Goal: Task Accomplishment & Management: Use online tool/utility

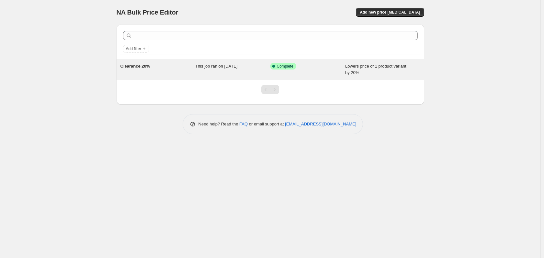
click at [172, 65] on div "Clearance 20%" at bounding box center [157, 69] width 75 height 13
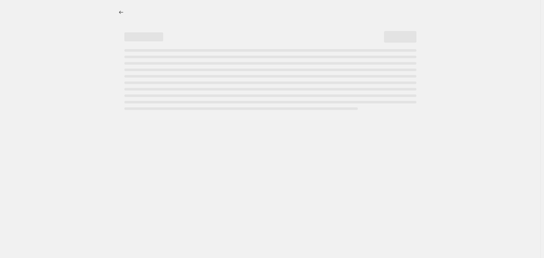
select select "percentage"
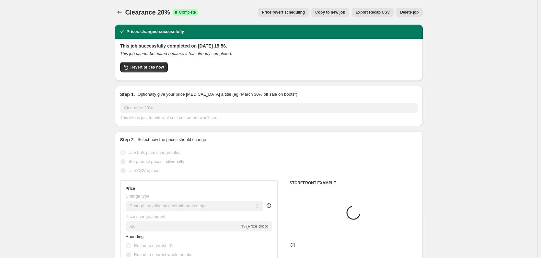
select select "collection"
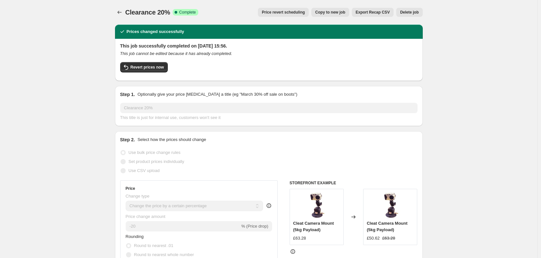
click at [332, 13] on span "Copy to new job" at bounding box center [330, 12] width 30 height 5
select select "percentage"
select select "collection"
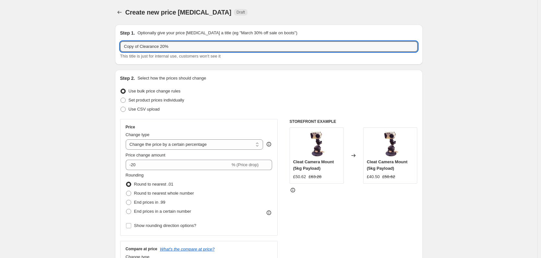
drag, startPoint x: 142, startPoint y: 45, endPoint x: 113, endPoint y: 45, distance: 28.8
click at [184, 45] on input "Clearance 20%" at bounding box center [268, 46] width 297 height 10
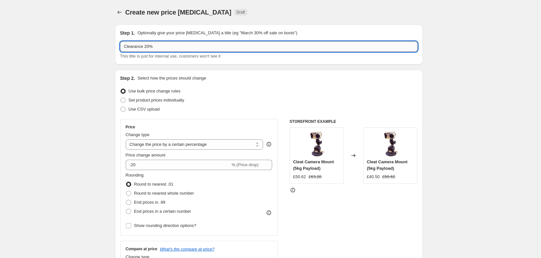
click at [151, 46] on input "Clearance 20%" at bounding box center [268, 46] width 297 height 10
type input "Clearance 50%"
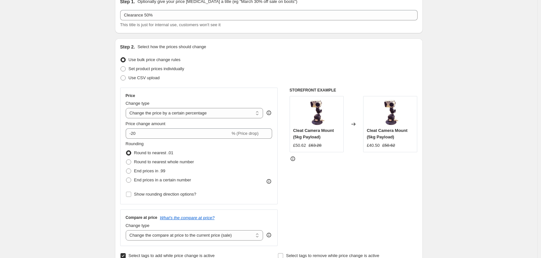
scroll to position [32, 0]
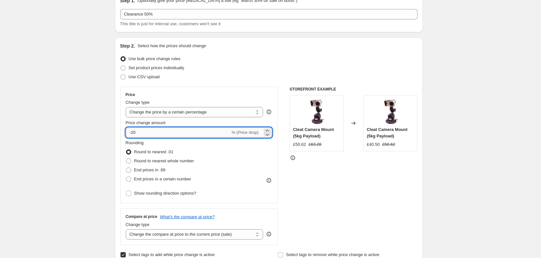
click at [155, 135] on input "-20" at bounding box center [178, 133] width 105 height 10
type input "-2"
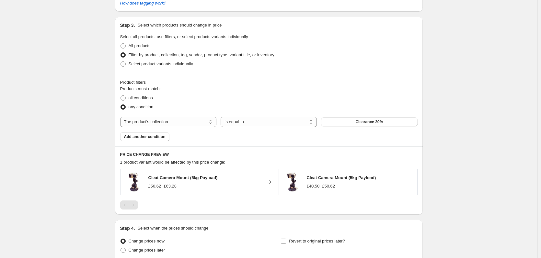
scroll to position [324, 0]
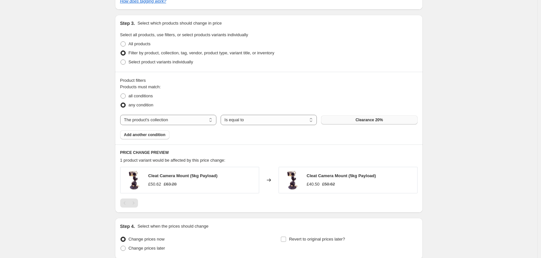
type input "-50"
click at [354, 120] on button "Clearance 20%" at bounding box center [369, 120] width 96 height 9
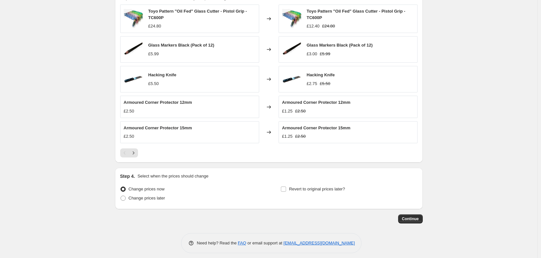
scroll to position [491, 0]
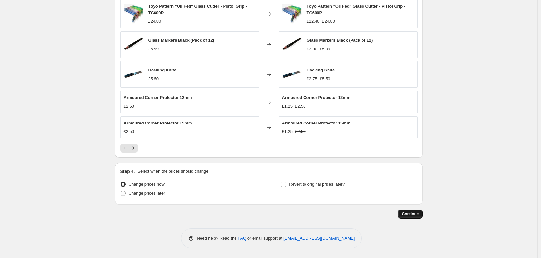
click at [406, 217] on span "Continue" at bounding box center [410, 214] width 17 height 5
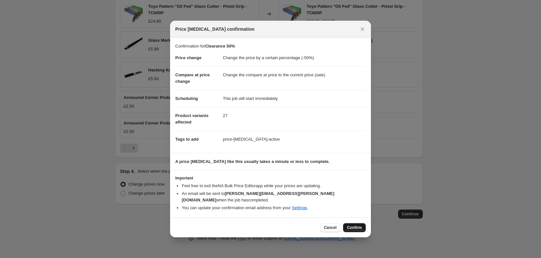
click at [353, 227] on span "Confirm" at bounding box center [354, 227] width 15 height 5
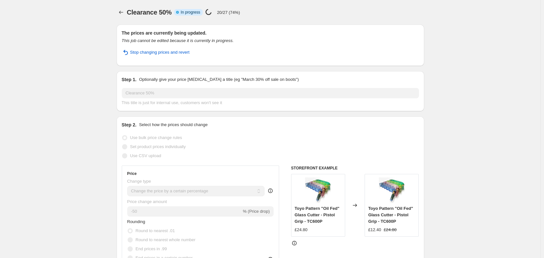
select select "percentage"
select select "collection"
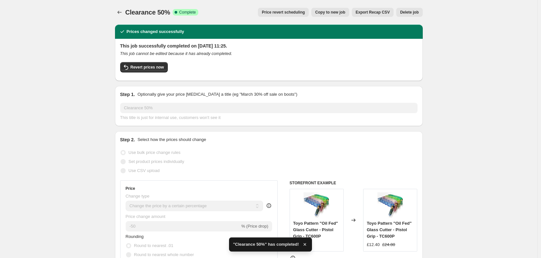
click at [334, 15] on span "Copy to new job" at bounding box center [330, 12] width 30 height 5
select select "percentage"
select select "collection"
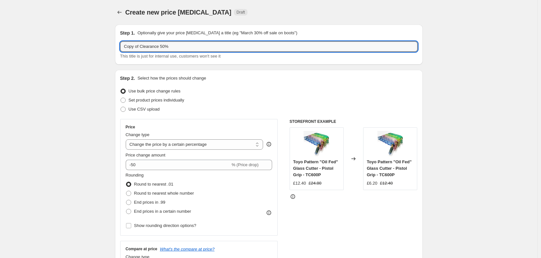
drag, startPoint x: 142, startPoint y: 46, endPoint x: 106, endPoint y: 46, distance: 36.3
drag, startPoint x: 151, startPoint y: 44, endPoint x: 164, endPoint y: 34, distance: 17.0
click at [151, 44] on input "Clearance 50%" at bounding box center [268, 46] width 297 height 10
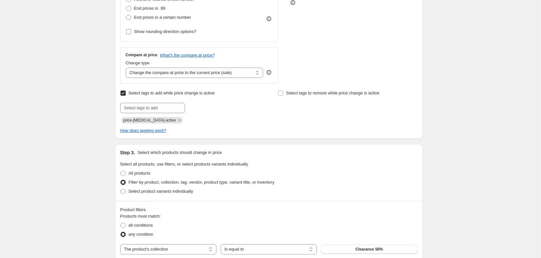
scroll to position [129, 0]
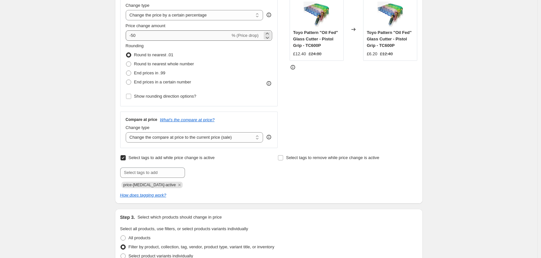
type input "Clearance 70%"
click at [135, 34] on input "-50" at bounding box center [178, 35] width 105 height 10
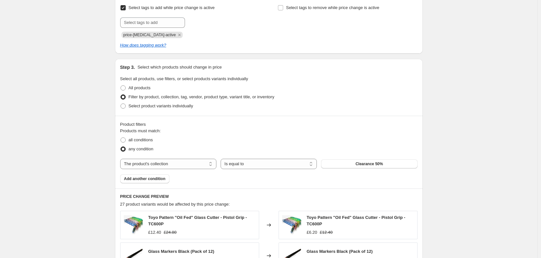
scroll to position [291, 0]
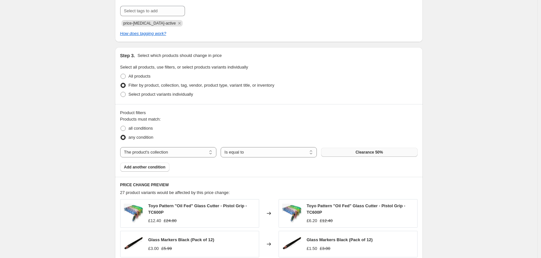
type input "-70"
click at [376, 153] on span "Clearance 50%" at bounding box center [369, 152] width 28 height 5
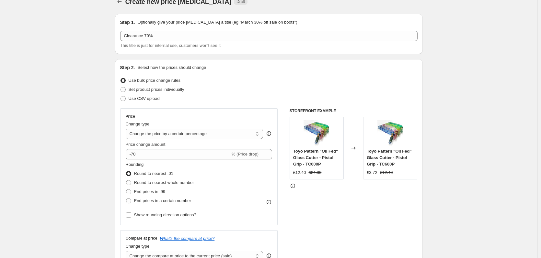
scroll to position [0, 0]
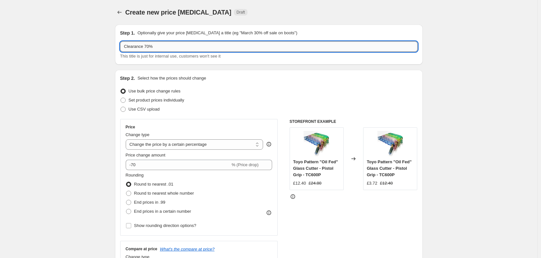
click at [150, 45] on input "Clearance 70%" at bounding box center [268, 46] width 297 height 10
type input "Clearance 60%"
click at [136, 165] on input "-70" at bounding box center [178, 165] width 105 height 10
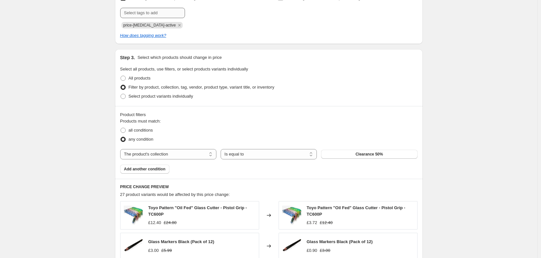
scroll to position [356, 0]
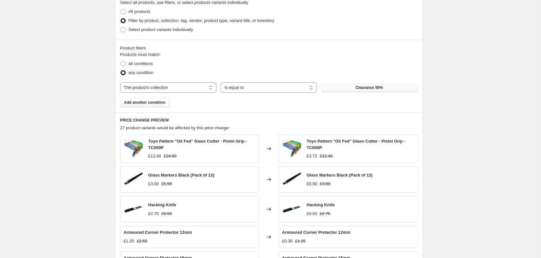
type input "-60"
click at [374, 88] on span "Clearance 50%" at bounding box center [369, 87] width 28 height 5
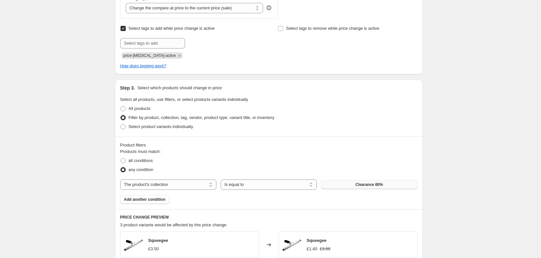
scroll to position [438, 0]
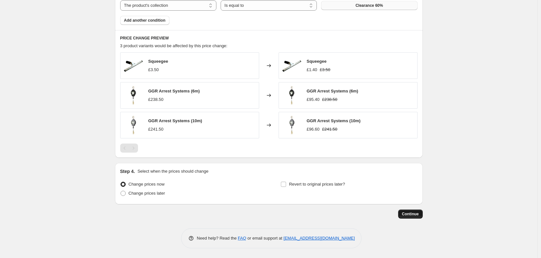
click at [417, 211] on button "Continue" at bounding box center [410, 214] width 25 height 9
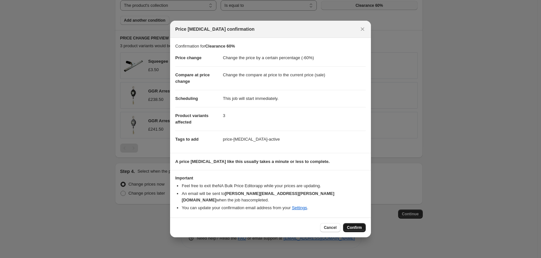
click at [359, 225] on span "Confirm" at bounding box center [354, 227] width 15 height 5
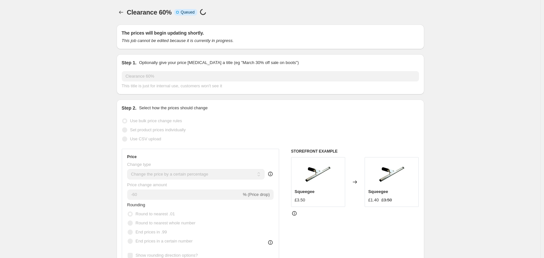
select select "percentage"
select select "collection"
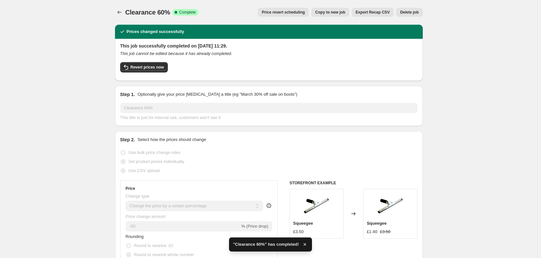
click at [330, 13] on span "Copy to new job" at bounding box center [330, 12] width 30 height 5
select select "percentage"
select select "collection"
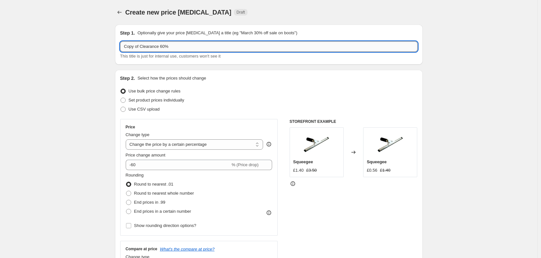
drag, startPoint x: 169, startPoint y: 45, endPoint x: 165, endPoint y: 45, distance: 3.9
click at [165, 45] on input "Copy of Clearance 60%" at bounding box center [268, 46] width 297 height 10
drag, startPoint x: 143, startPoint y: 46, endPoint x: 121, endPoint y: 46, distance: 21.7
click at [121, 46] on input "Copy of Clearance 75%" at bounding box center [268, 46] width 297 height 10
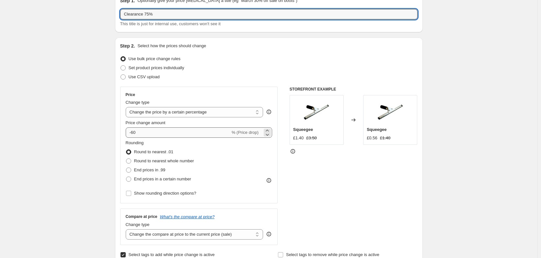
type input "Clearance 75%"
click at [150, 130] on input "-60" at bounding box center [178, 133] width 105 height 10
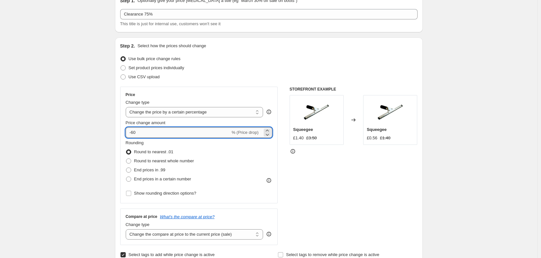
type input "-6"
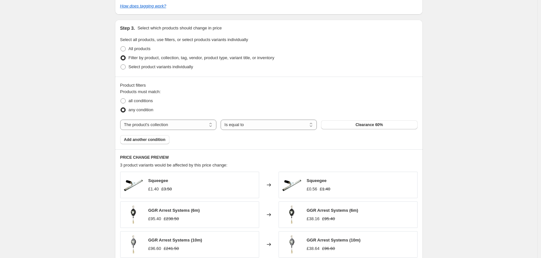
scroll to position [324, 0]
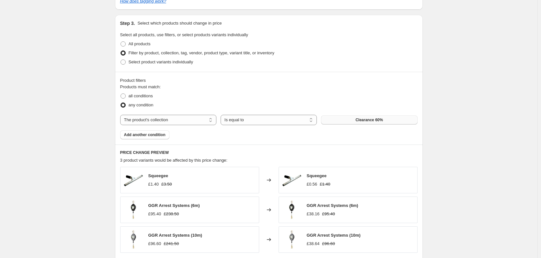
type input "-75"
click at [365, 123] on button "Clearance 60%" at bounding box center [369, 120] width 96 height 9
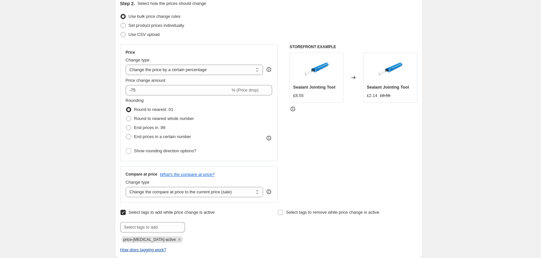
scroll to position [65, 0]
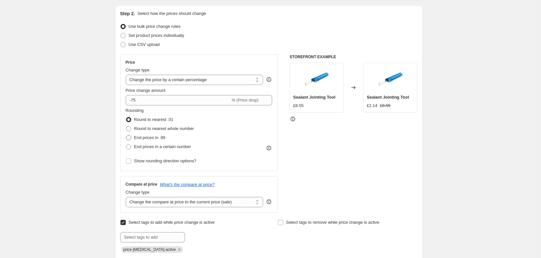
drag, startPoint x: 148, startPoint y: 136, endPoint x: 140, endPoint y: 137, distance: 8.4
click at [148, 136] on span "End prices in .99" at bounding box center [149, 137] width 31 height 5
click at [126, 136] on input "End prices in .99" at bounding box center [126, 135] width 0 height 0
radio input "true"
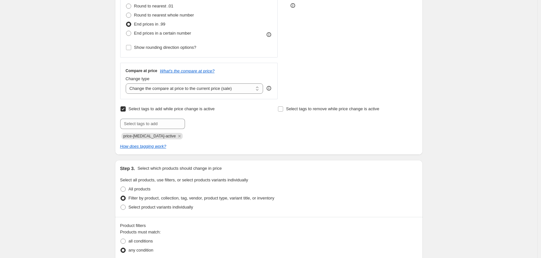
scroll to position [97, 0]
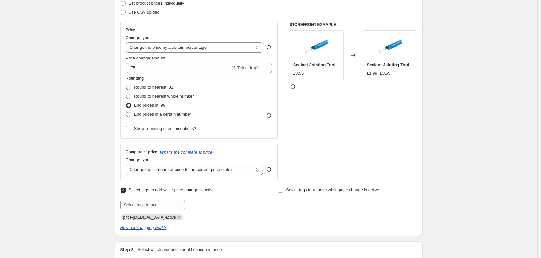
click at [142, 86] on span "Round to nearest .01" at bounding box center [153, 87] width 39 height 5
click at [126, 85] on input "Round to nearest .01" at bounding box center [126, 85] width 0 height 0
radio input "true"
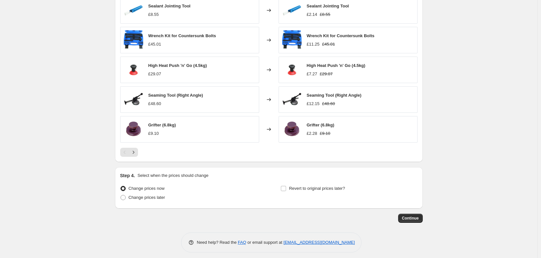
scroll to position [498, 0]
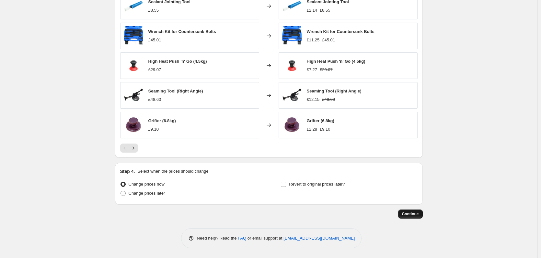
click at [406, 211] on button "Continue" at bounding box center [410, 214] width 25 height 9
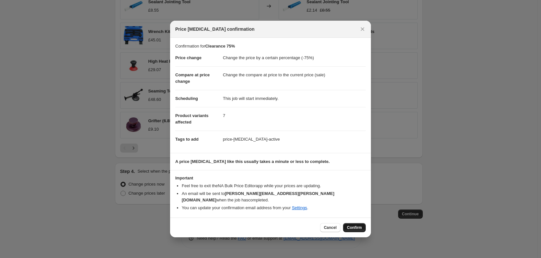
click at [359, 223] on button "Confirm" at bounding box center [354, 227] width 23 height 9
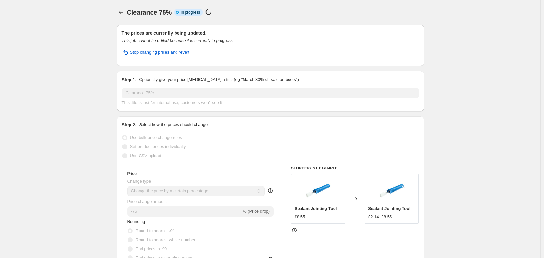
select select "percentage"
select select "collection"
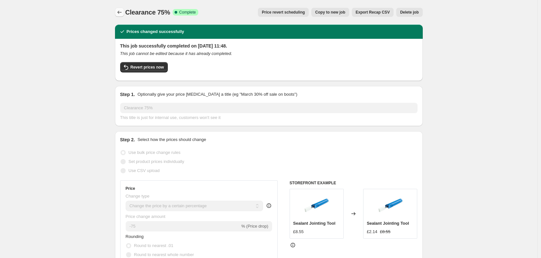
click at [123, 12] on icon "Price change jobs" at bounding box center [119, 12] width 6 height 6
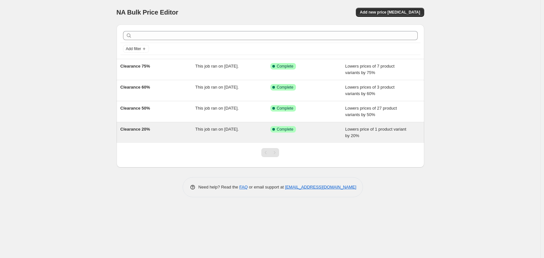
click at [131, 133] on div "Clearance 20%" at bounding box center [157, 132] width 75 height 13
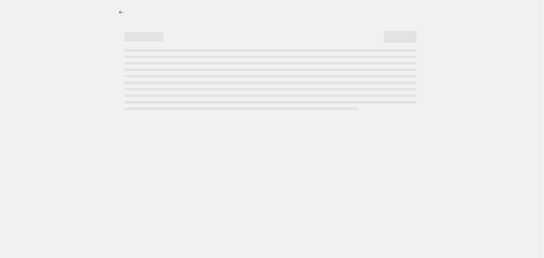
select select "percentage"
select select "collection"
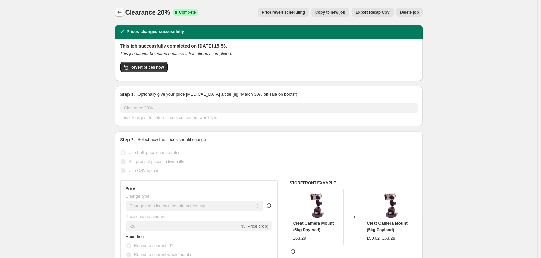
click at [123, 14] on icon "Price change jobs" at bounding box center [119, 12] width 6 height 6
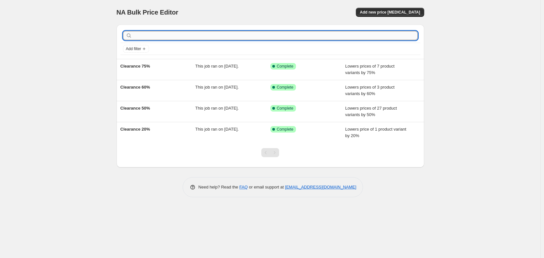
click at [238, 36] on input "text" at bounding box center [275, 35] width 284 height 9
type input "AHU45"
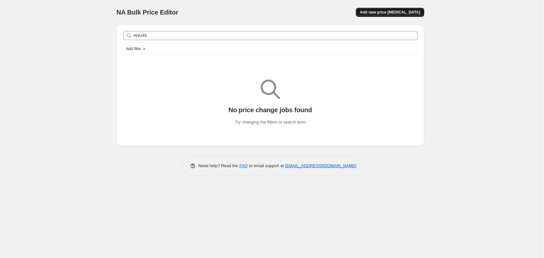
click at [405, 13] on span "Add new price [MEDICAL_DATA]" at bounding box center [390, 12] width 60 height 5
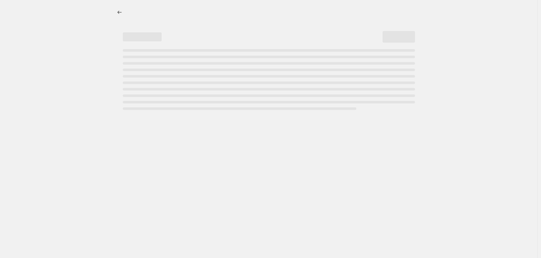
select select "percentage"
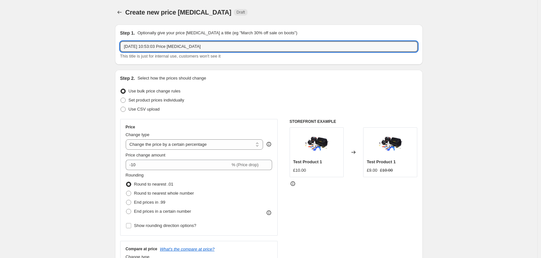
drag, startPoint x: 219, startPoint y: 46, endPoint x: 119, endPoint y: 41, distance: 100.5
click at [119, 41] on div "Step 1. Optionally give your price [MEDICAL_DATA] a title (eg "March 30% off sa…" at bounding box center [269, 45] width 308 height 40
click at [220, 46] on input "[DATE] 10:53:03 Price [MEDICAL_DATA]" at bounding box center [268, 46] width 297 height 10
click at [219, 46] on input "[DATE] 10:53:03 Price [MEDICAL_DATA]" at bounding box center [268, 46] width 297 height 10
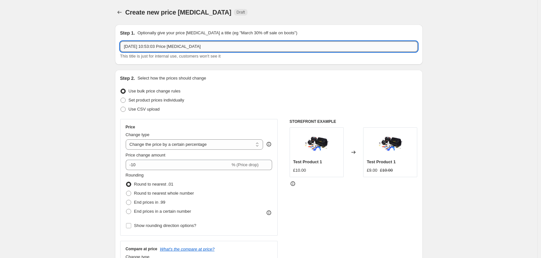
click at [219, 46] on input "[DATE] 10:53:03 Price [MEDICAL_DATA]" at bounding box center [268, 46] width 297 height 10
paste input "AHU45 Custom Clearance"
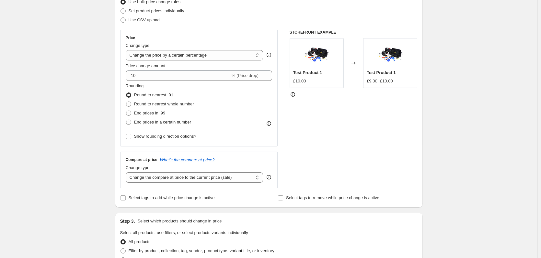
scroll to position [97, 0]
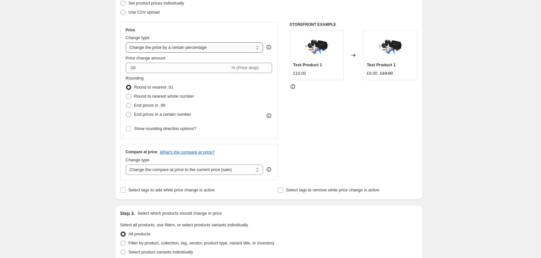
type input "AHU45 Custom Clearance"
click at [239, 48] on select "Change the price to a certain amount Change the price by a certain amount Chang…" at bounding box center [195, 47] width 138 height 10
select select "by"
click at [127, 42] on select "Change the price to a certain amount Change the price by a certain amount Chang…" at bounding box center [195, 47] width 138 height 10
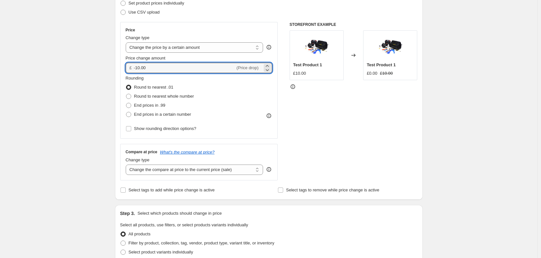
drag, startPoint x: 187, startPoint y: 63, endPoint x: 120, endPoint y: 65, distance: 66.7
click at [120, 65] on div "Step 2. Select how the prices should change Use bulk price change rules Set pro…" at bounding box center [269, 86] width 308 height 227
click at [155, 66] on input "-10.00" at bounding box center [184, 68] width 101 height 10
click at [157, 67] on input "-10.00" at bounding box center [184, 68] width 101 height 10
drag, startPoint x: 154, startPoint y: 68, endPoint x: 138, endPoint y: 68, distance: 16.2
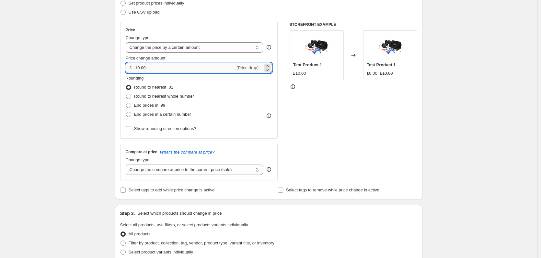
click at [138, 68] on input "-10.00" at bounding box center [184, 68] width 101 height 10
paste input "23.71"
type input "-23.71"
click at [94, 79] on div "Create new price [MEDICAL_DATA]. This page is ready Create new price [MEDICAL_D…" at bounding box center [268, 226] width 537 height 647
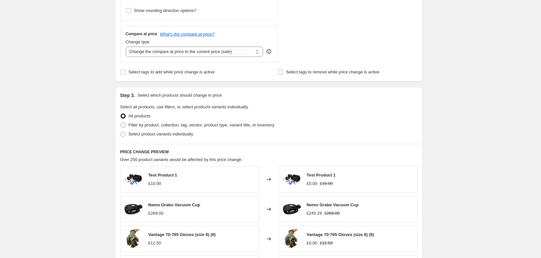
scroll to position [227, 0]
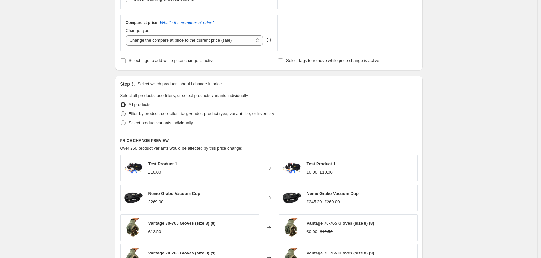
click at [163, 112] on span "Filter by product, collection, tag, vendor, product type, variant title, or inv…" at bounding box center [202, 113] width 146 height 5
click at [121, 112] on input "Filter by product, collection, tag, vendor, product type, variant title, or inv…" at bounding box center [120, 111] width 0 height 0
radio input "true"
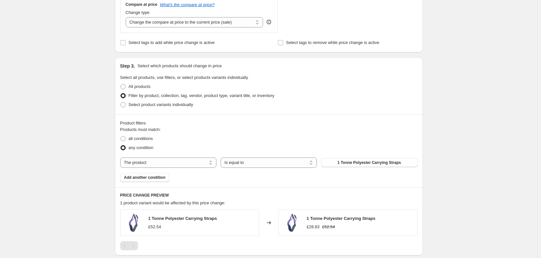
scroll to position [259, 0]
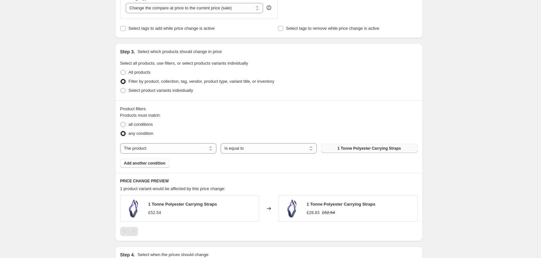
click at [336, 148] on button "1 Tonne Polyester Carrying Straps" at bounding box center [369, 148] width 96 height 9
click at [51, 83] on div "Create new price [MEDICAL_DATA]. This page is ready Create new price [MEDICAL_D…" at bounding box center [268, 41] width 537 height 601
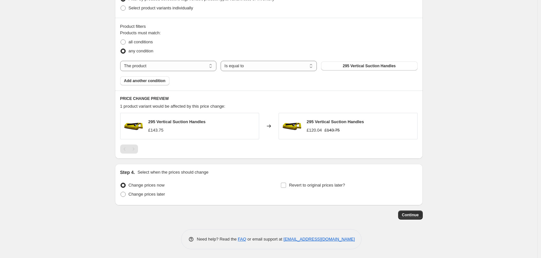
scroll to position [342, 0]
click at [406, 213] on span "Continue" at bounding box center [410, 214] width 17 height 5
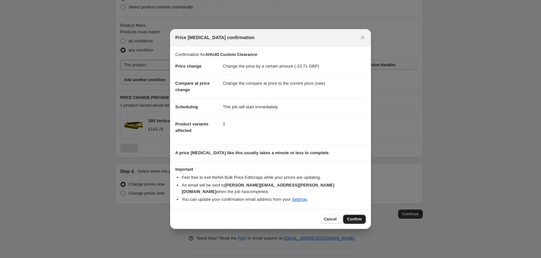
click at [359, 211] on div "Cancel Confirm" at bounding box center [270, 219] width 201 height 20
click at [358, 217] on span "Confirm" at bounding box center [354, 219] width 15 height 5
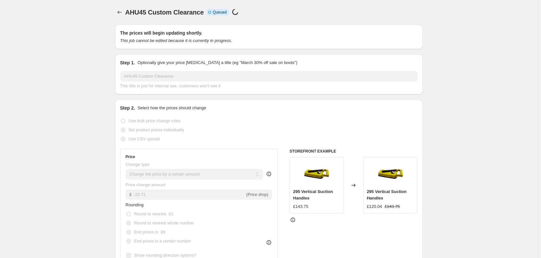
scroll to position [342, 0]
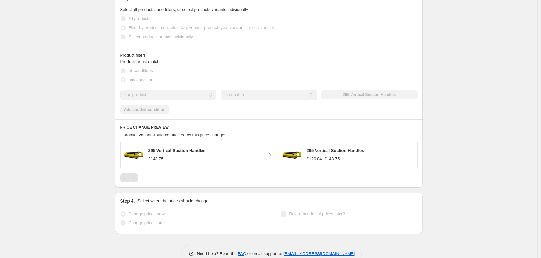
select select "by"
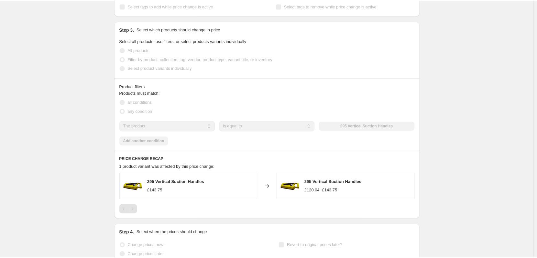
scroll to position [0, 0]
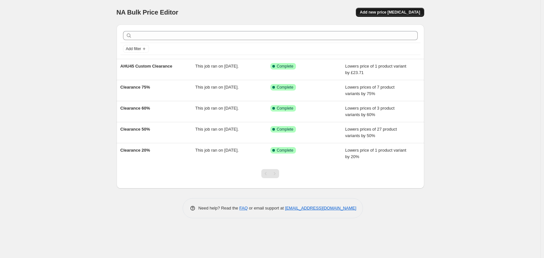
click at [400, 16] on button "Add new price [MEDICAL_DATA]" at bounding box center [390, 12] width 68 height 9
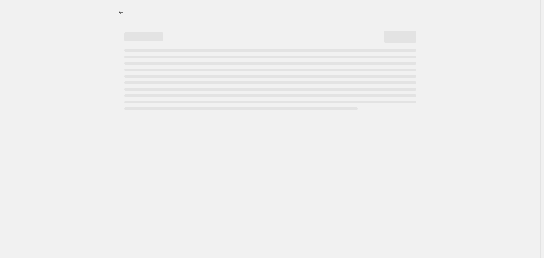
select select "percentage"
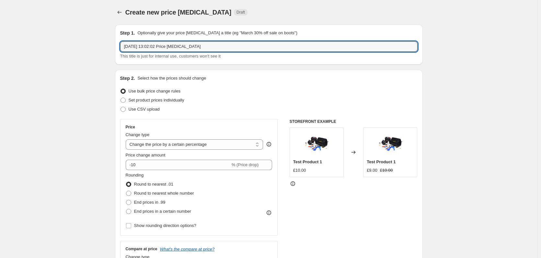
drag, startPoint x: 229, startPoint y: 48, endPoint x: 117, endPoint y: 48, distance: 112.7
click at [117, 48] on div "Step 1. Optionally give your price change job a title (eg "March 30% off sale o…" at bounding box center [269, 45] width 308 height 40
paste input "AGA24"
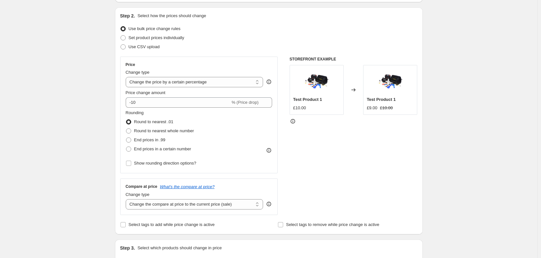
scroll to position [65, 0]
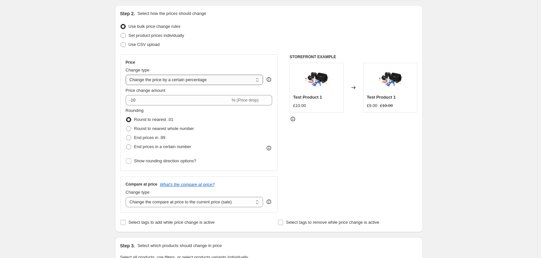
type input "AGA24 Custom Clearance"
click at [209, 81] on select "Change the price to a certain amount Change the price by a certain amount Chang…" at bounding box center [195, 80] width 138 height 10
select select "by"
click at [127, 75] on select "Change the price to a certain amount Change the price by a certain amount Chang…" at bounding box center [195, 80] width 138 height 10
type input "-10.00"
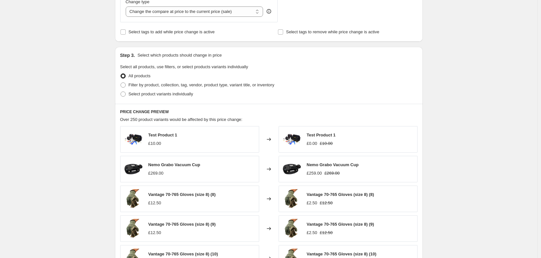
scroll to position [259, 0]
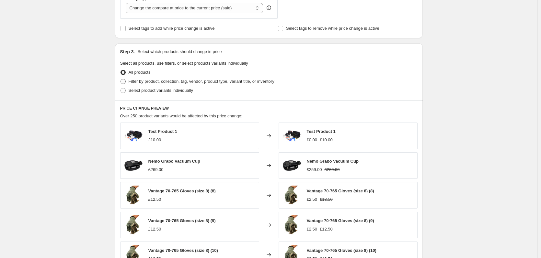
click at [163, 83] on span "Filter by product, collection, tag, vendor, product type, variant title, or inv…" at bounding box center [202, 81] width 146 height 5
click at [121, 79] on input "Filter by product, collection, tag, vendor, product type, variant title, or inv…" at bounding box center [120, 79] width 0 height 0
radio input "true"
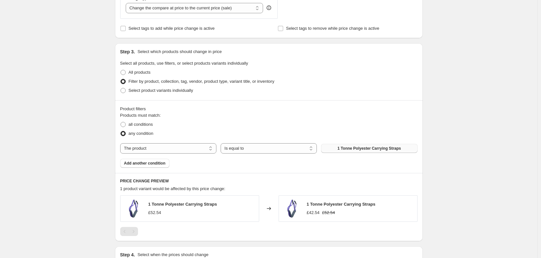
click at [365, 149] on span "1 Tonne Polyester Carrying Straps" at bounding box center [368, 148] width 63 height 5
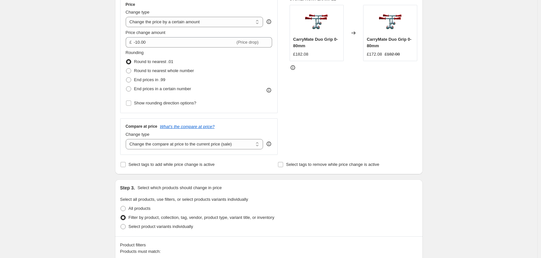
scroll to position [84, 0]
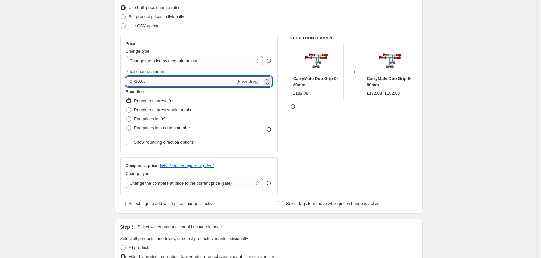
drag, startPoint x: 149, startPoint y: 82, endPoint x: 137, endPoint y: 81, distance: 12.0
click at [137, 81] on input "-10.00" at bounding box center [184, 81] width 101 height 10
paste input "54.5"
type input "-54.50"
click at [59, 102] on div "Create new price change job. This page is ready Create new price change job Dra…" at bounding box center [268, 216] width 537 height 601
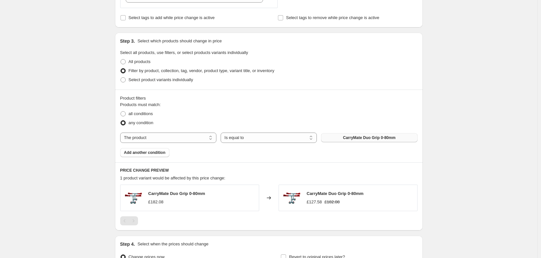
scroll to position [310, 0]
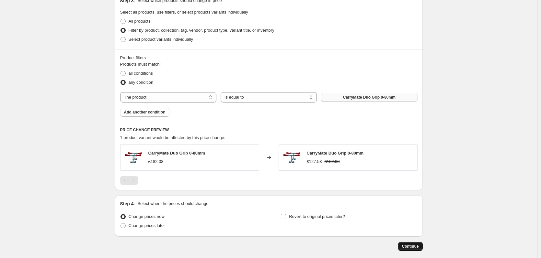
click at [417, 244] on span "Continue" at bounding box center [410, 246] width 17 height 5
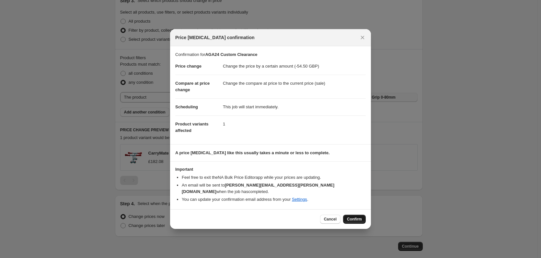
click at [353, 217] on span "Confirm" at bounding box center [354, 219] width 15 height 5
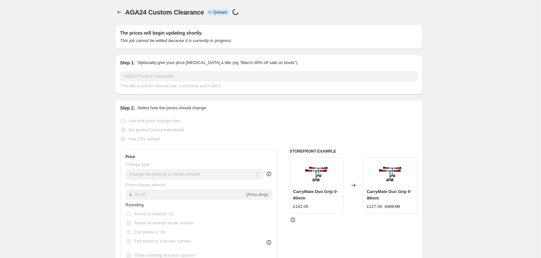
scroll to position [310, 0]
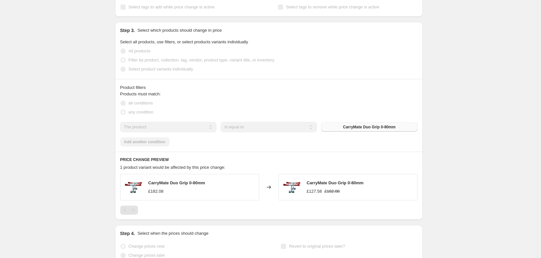
select select "by"
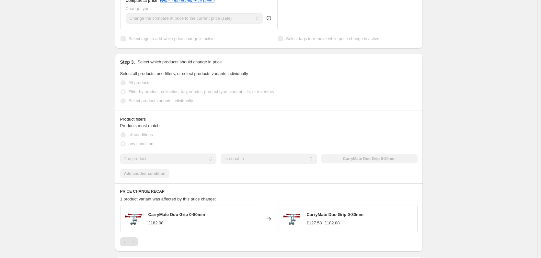
scroll to position [0, 0]
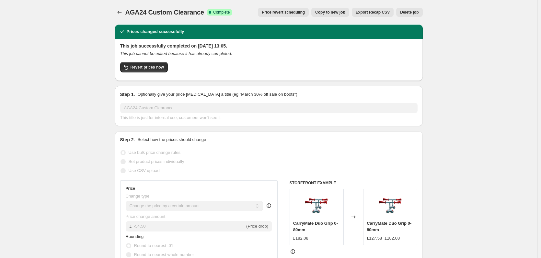
click at [341, 14] on span "Copy to new job" at bounding box center [330, 12] width 30 height 5
select select "by"
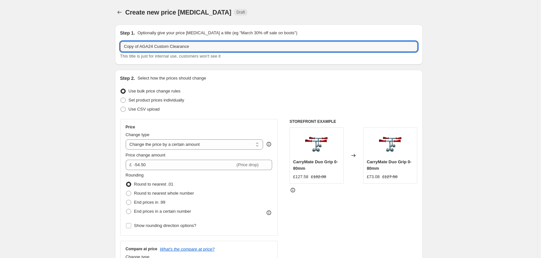
drag, startPoint x: 156, startPoint y: 46, endPoint x: 117, endPoint y: 49, distance: 39.6
click at [117, 49] on div "Step 1. Optionally give your price change job a title (eg "March 30% off sale o…" at bounding box center [269, 45] width 308 height 40
paste input "AGA165"
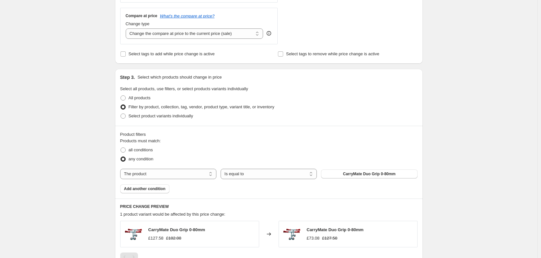
scroll to position [291, 0]
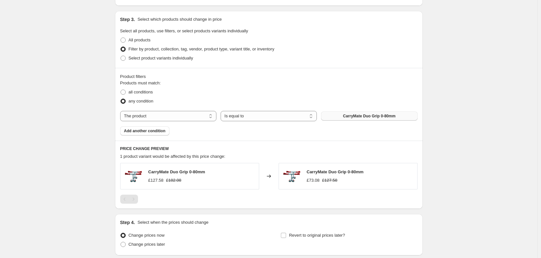
type input "AGA165 Custom Clearance"
click at [377, 113] on button "CarryMate Duo Grip 0-80mm" at bounding box center [369, 116] width 96 height 9
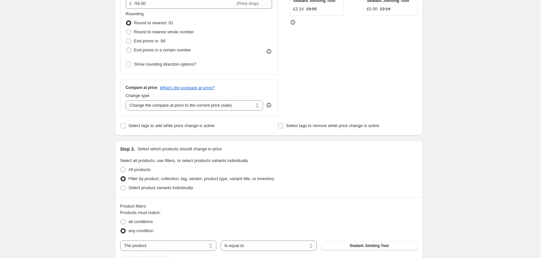
scroll to position [97, 0]
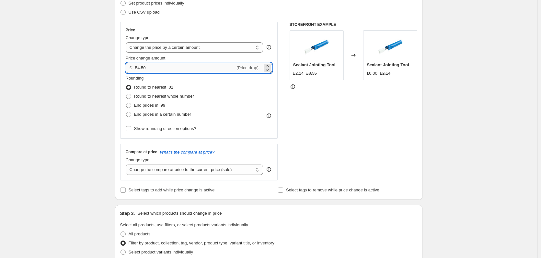
drag, startPoint x: 158, startPoint y: 66, endPoint x: 137, endPoint y: 69, distance: 20.9
click at [137, 69] on input "-54.50" at bounding box center [184, 68] width 101 height 10
paste input "67.25"
type input "-67.25"
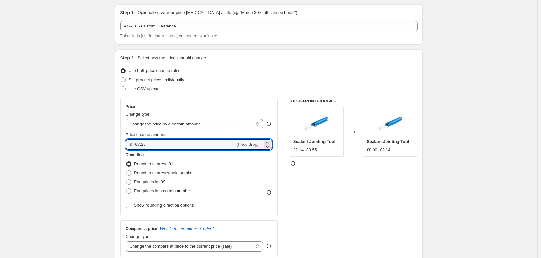
scroll to position [0, 0]
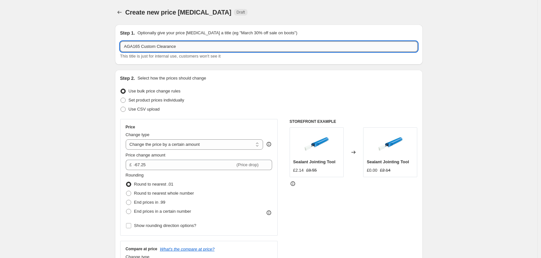
click at [134, 46] on input "AGA165 Custom Clearance" at bounding box center [268, 46] width 297 height 10
click at [117, 12] on button "Price change jobs" at bounding box center [119, 12] width 9 height 9
